Goal: Navigation & Orientation: Find specific page/section

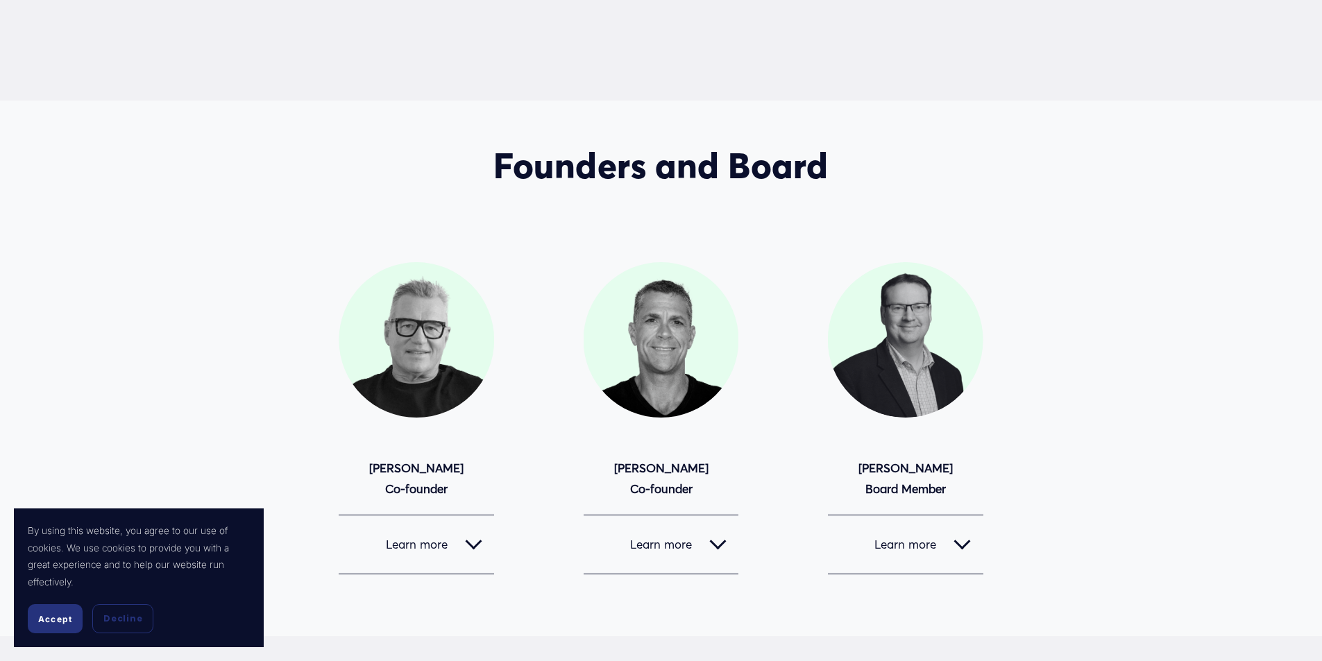
scroll to position [1110, 0]
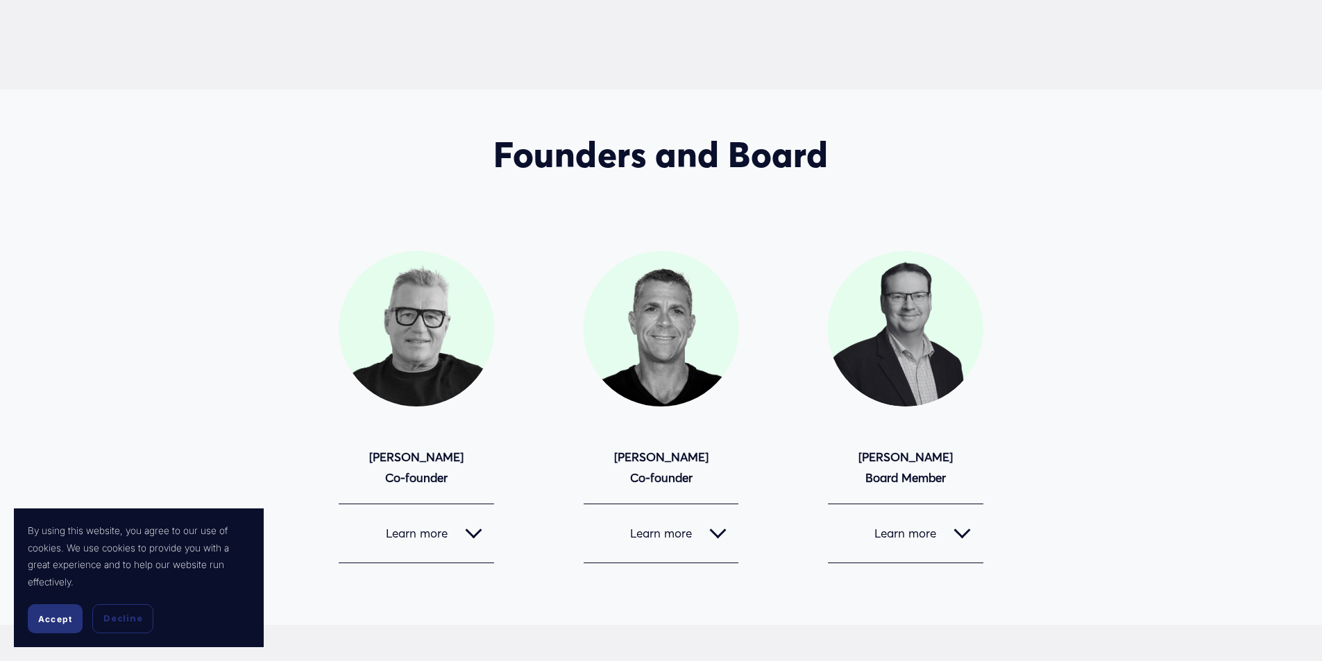
click at [56, 619] on span "Accept" at bounding box center [55, 619] width 34 height 10
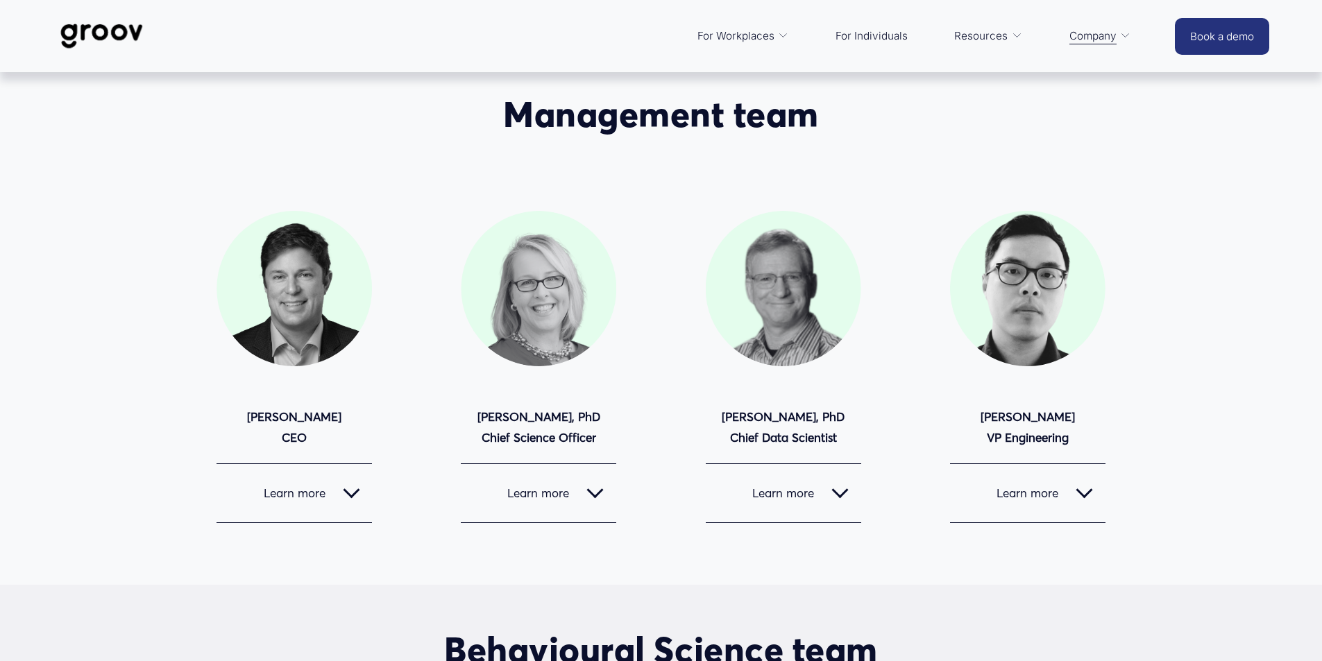
scroll to position [0, 0]
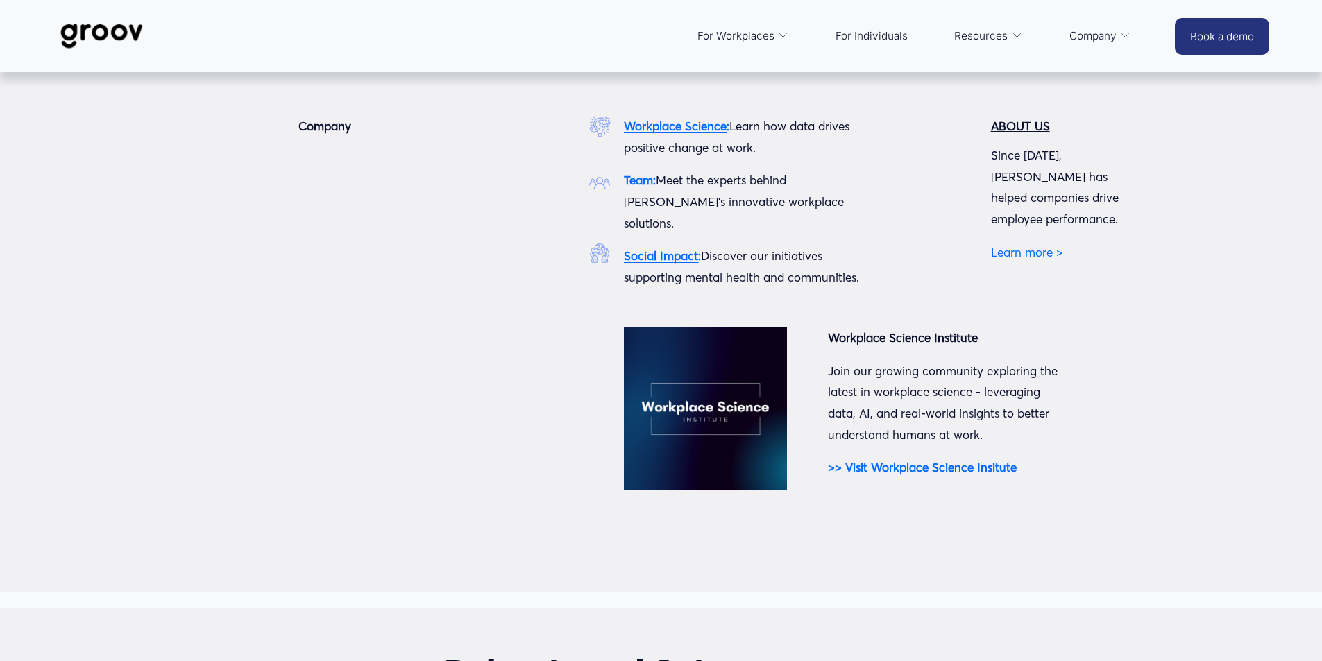
click at [1026, 245] on link "Learn more >" at bounding box center [1027, 252] width 72 height 15
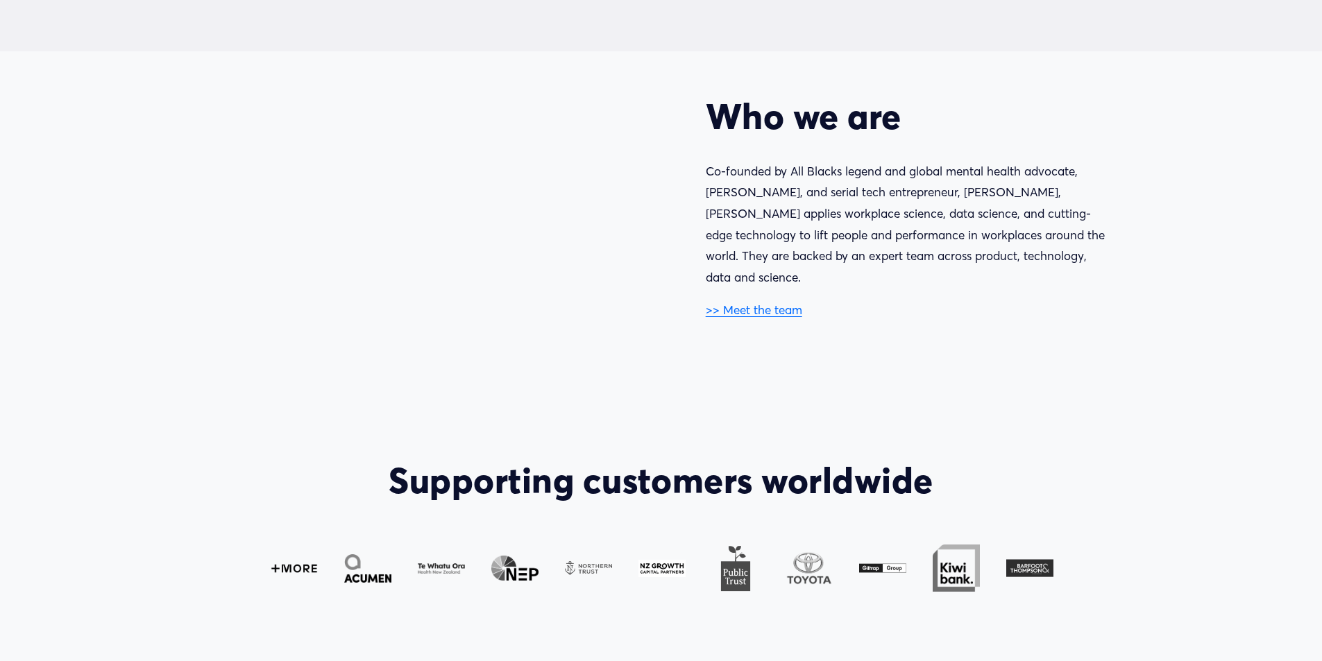
scroll to position [902, 0]
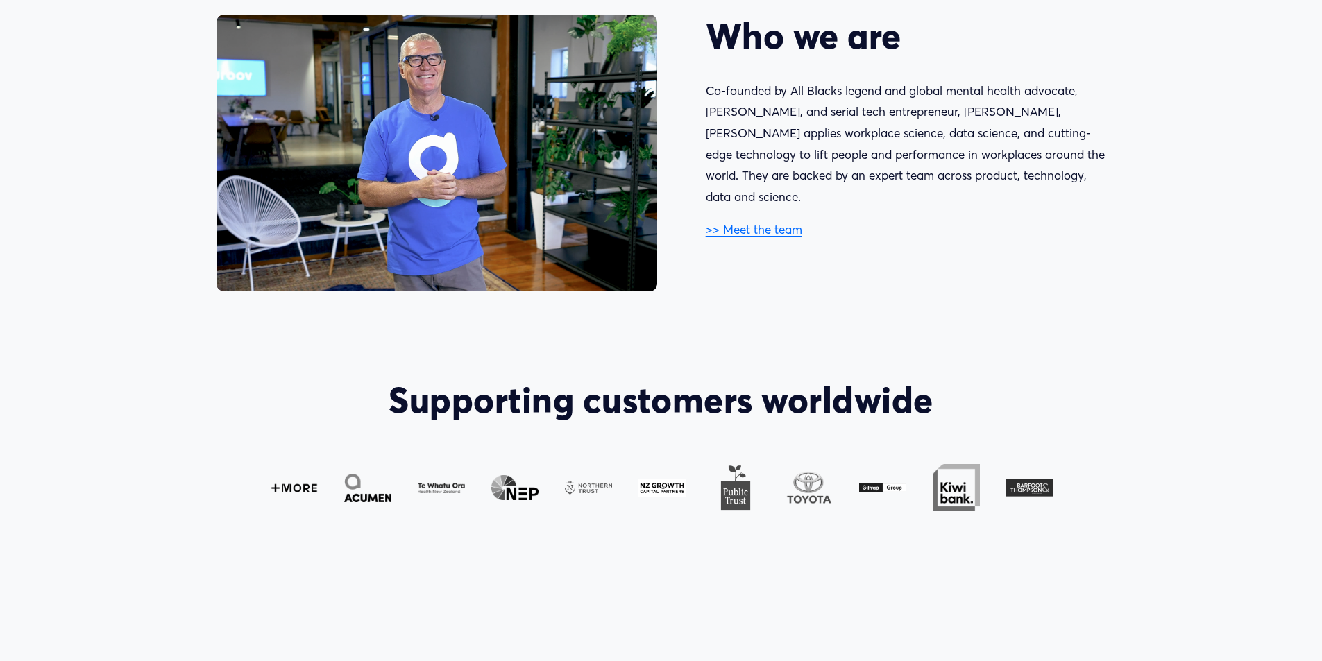
click at [755, 222] on link ">> Meet the team" at bounding box center [754, 229] width 96 height 15
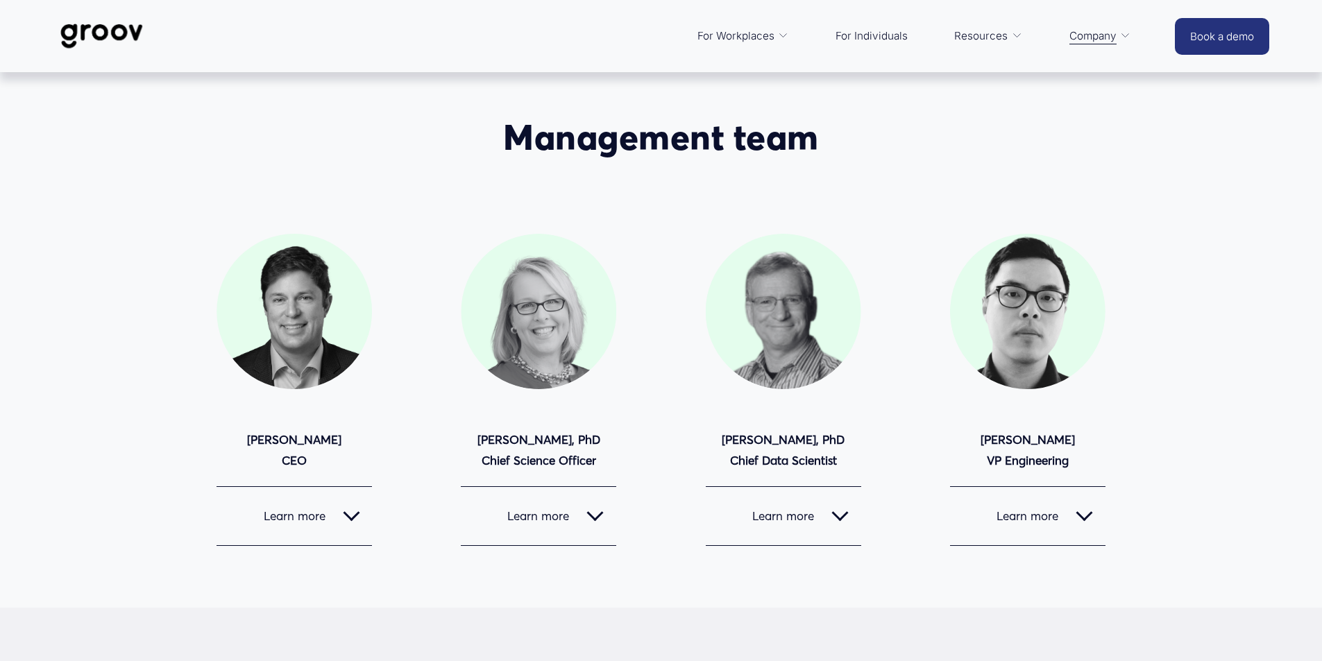
click at [347, 517] on div at bounding box center [351, 513] width 17 height 17
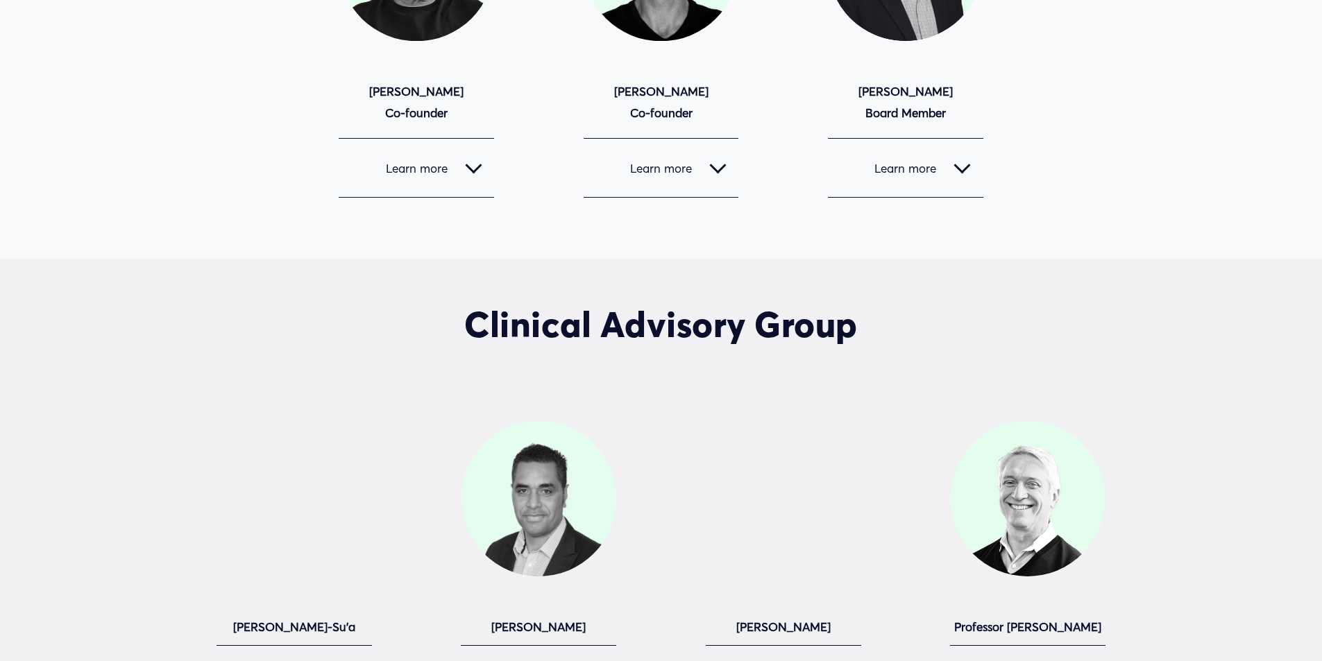
scroll to position [1943, 0]
